Goal: Check status: Check status

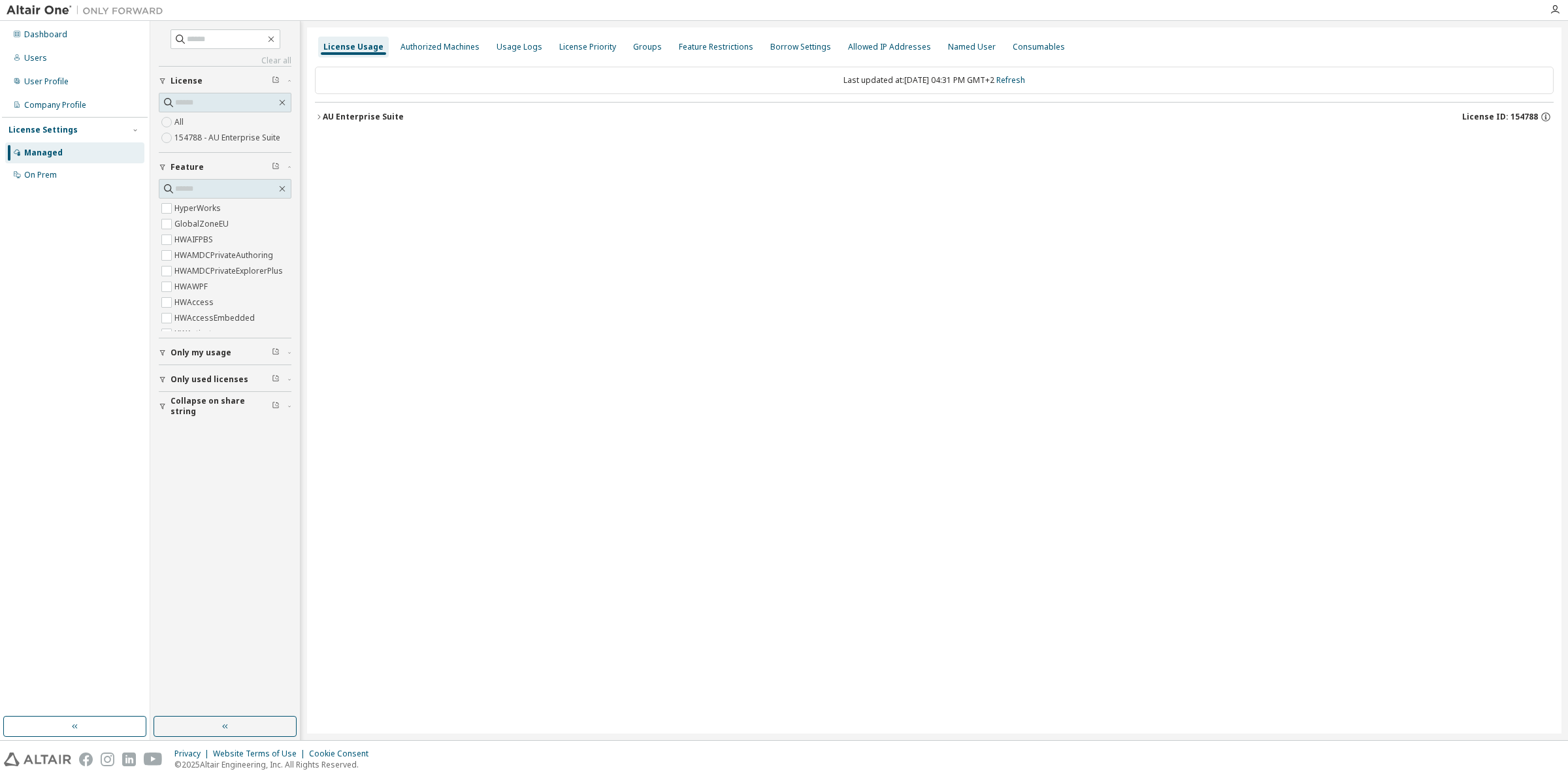
click at [348, 115] on div "AU Enterprise Suite" at bounding box center [363, 117] width 81 height 11
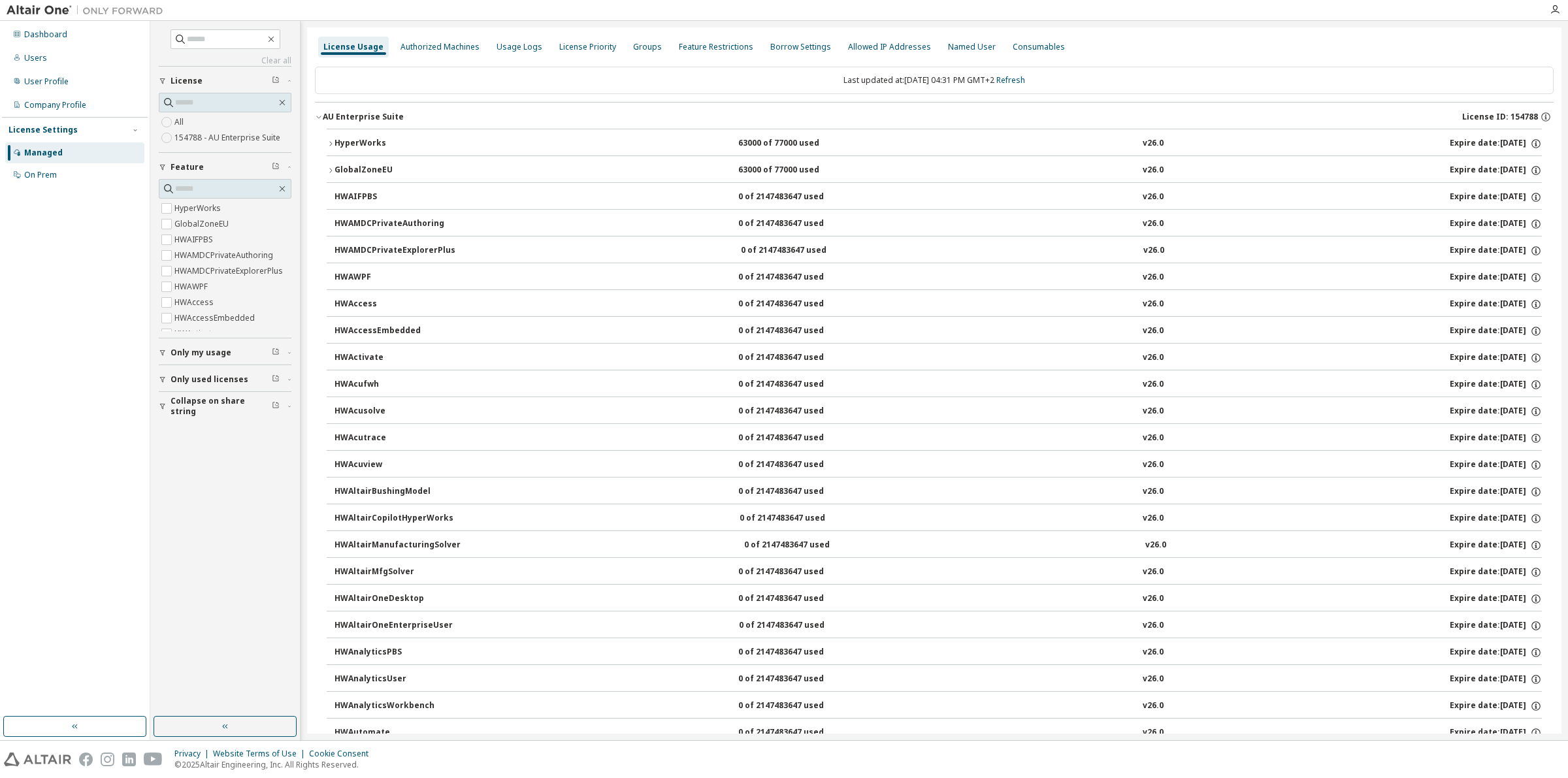
click at [341, 141] on div "HyperWorks" at bounding box center [393, 144] width 117 height 11
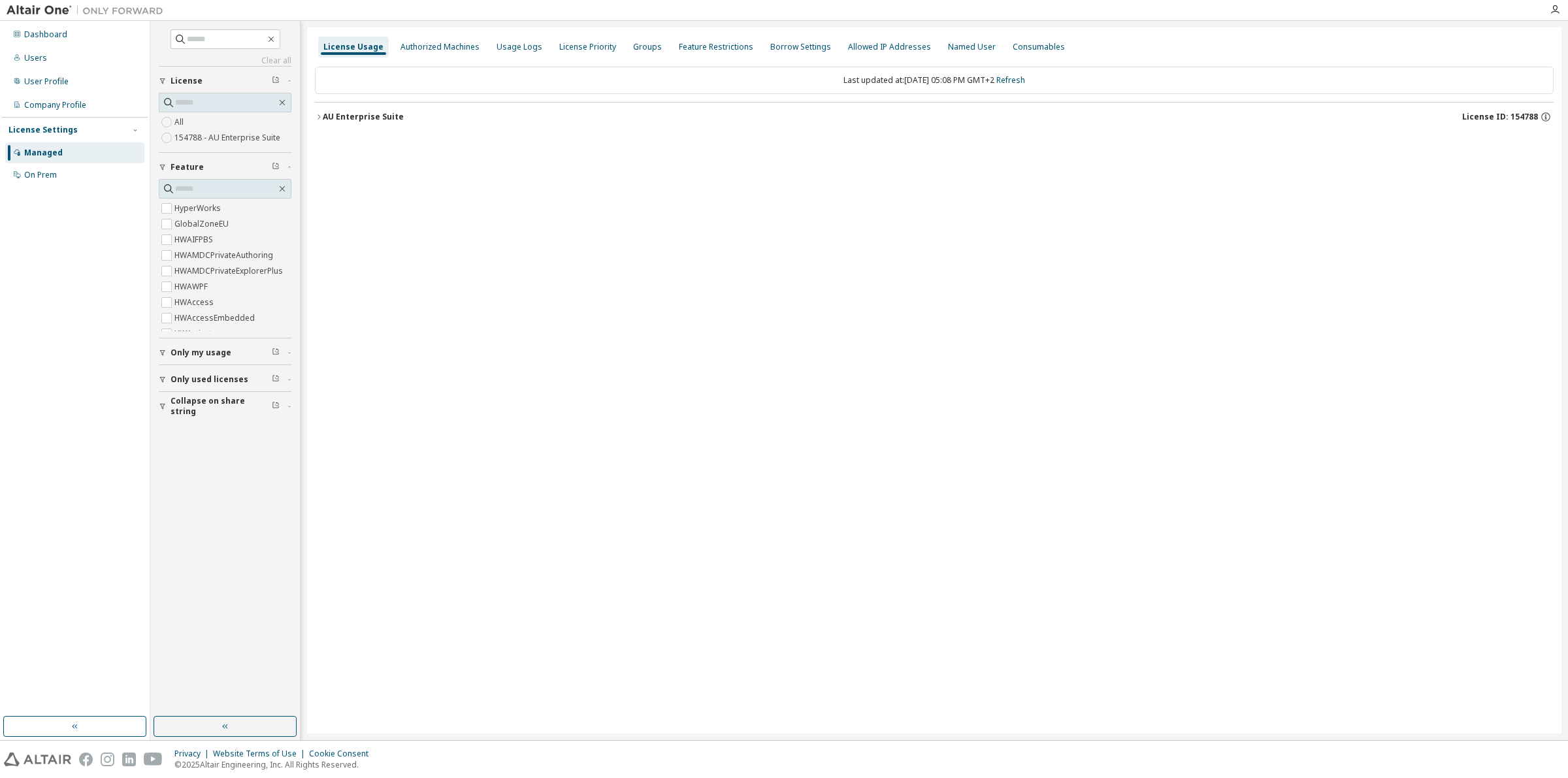
click at [353, 113] on div "AU Enterprise Suite" at bounding box center [363, 117] width 81 height 11
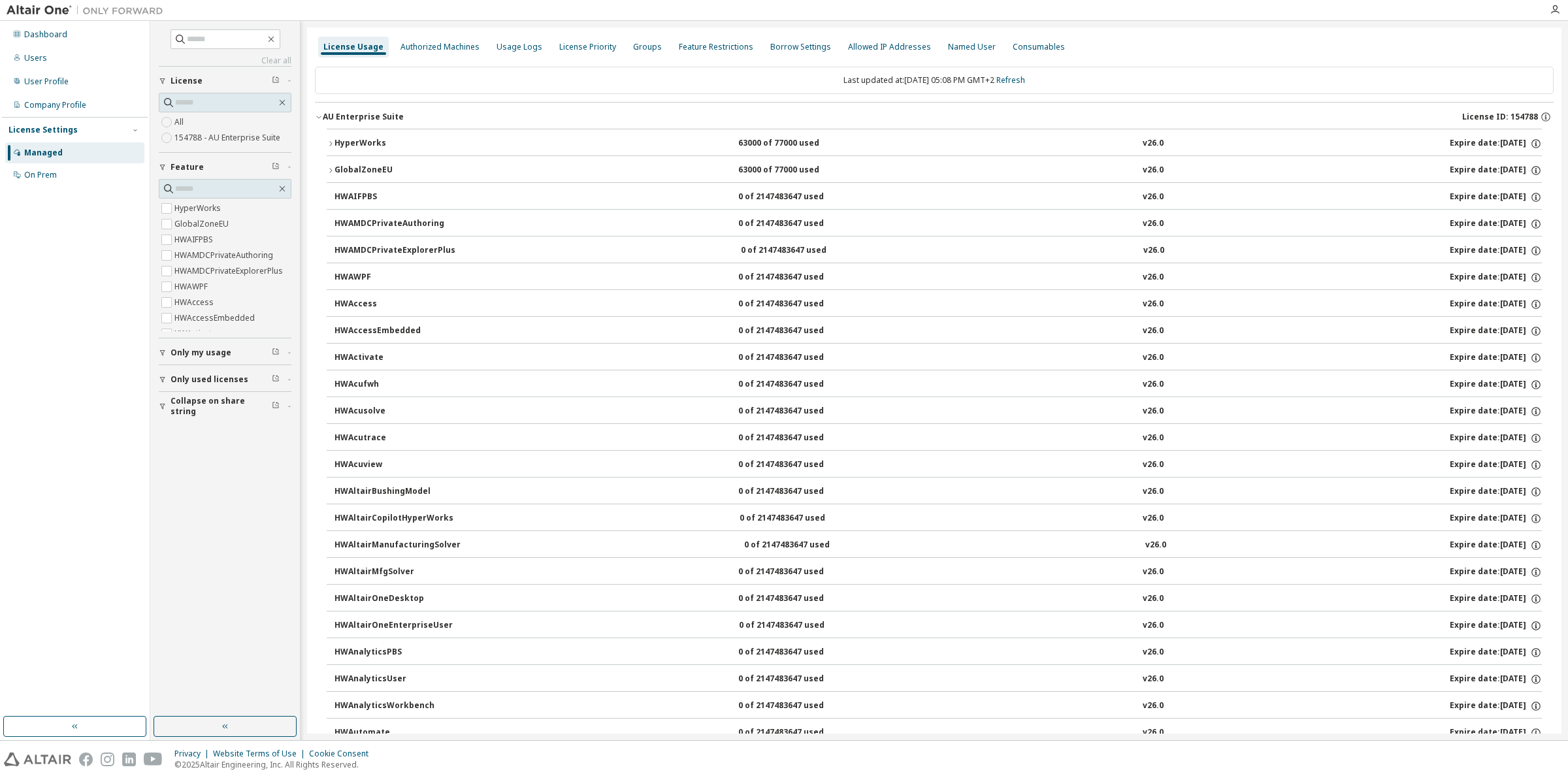
click at [358, 140] on div "HyperWorks" at bounding box center [393, 144] width 117 height 11
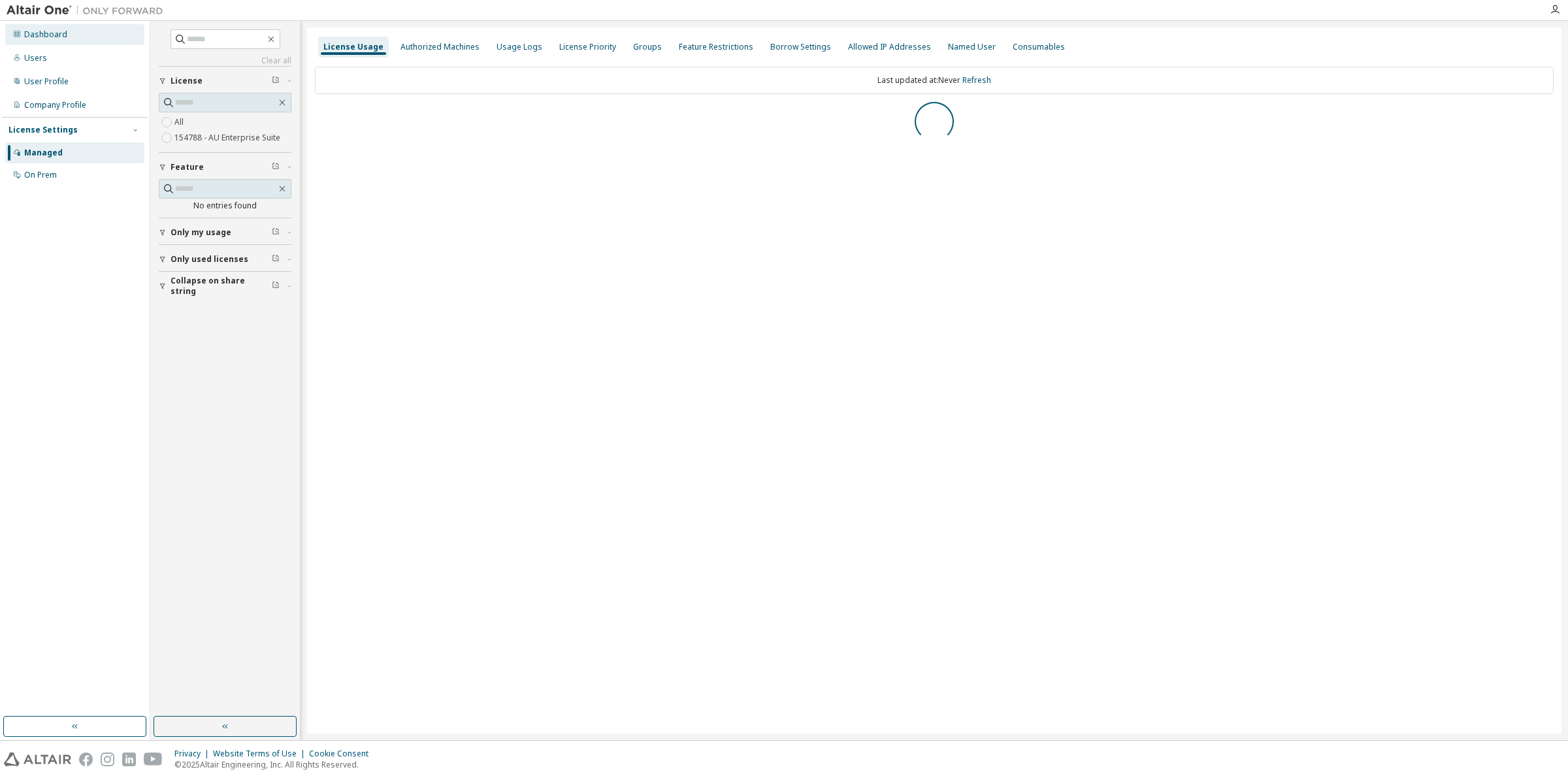
click at [57, 34] on div "Dashboard" at bounding box center [46, 34] width 43 height 11
